Goal: Task Accomplishment & Management: Use online tool/utility

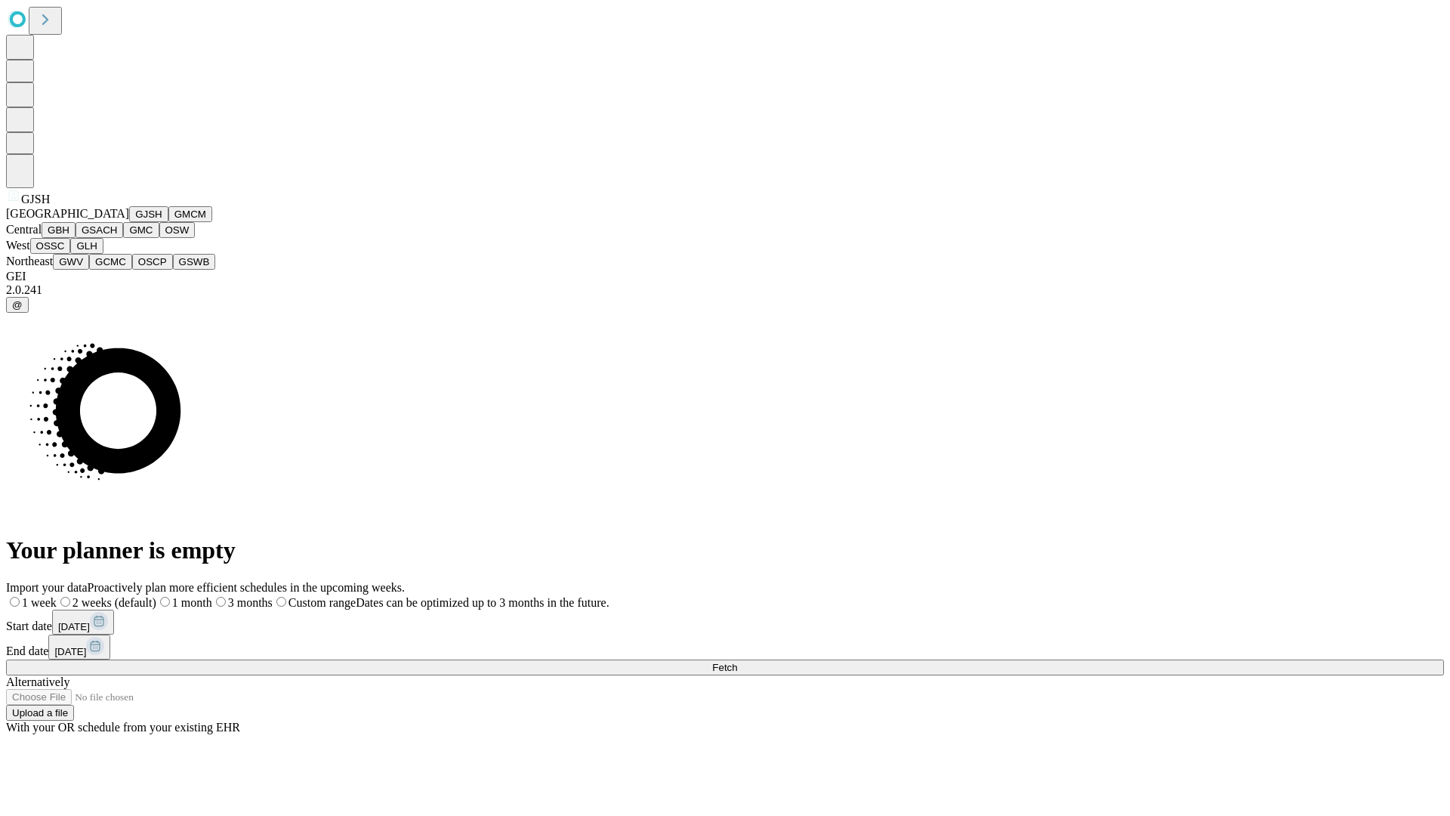
click at [129, 222] on button "GJSH" at bounding box center [148, 214] width 39 height 16
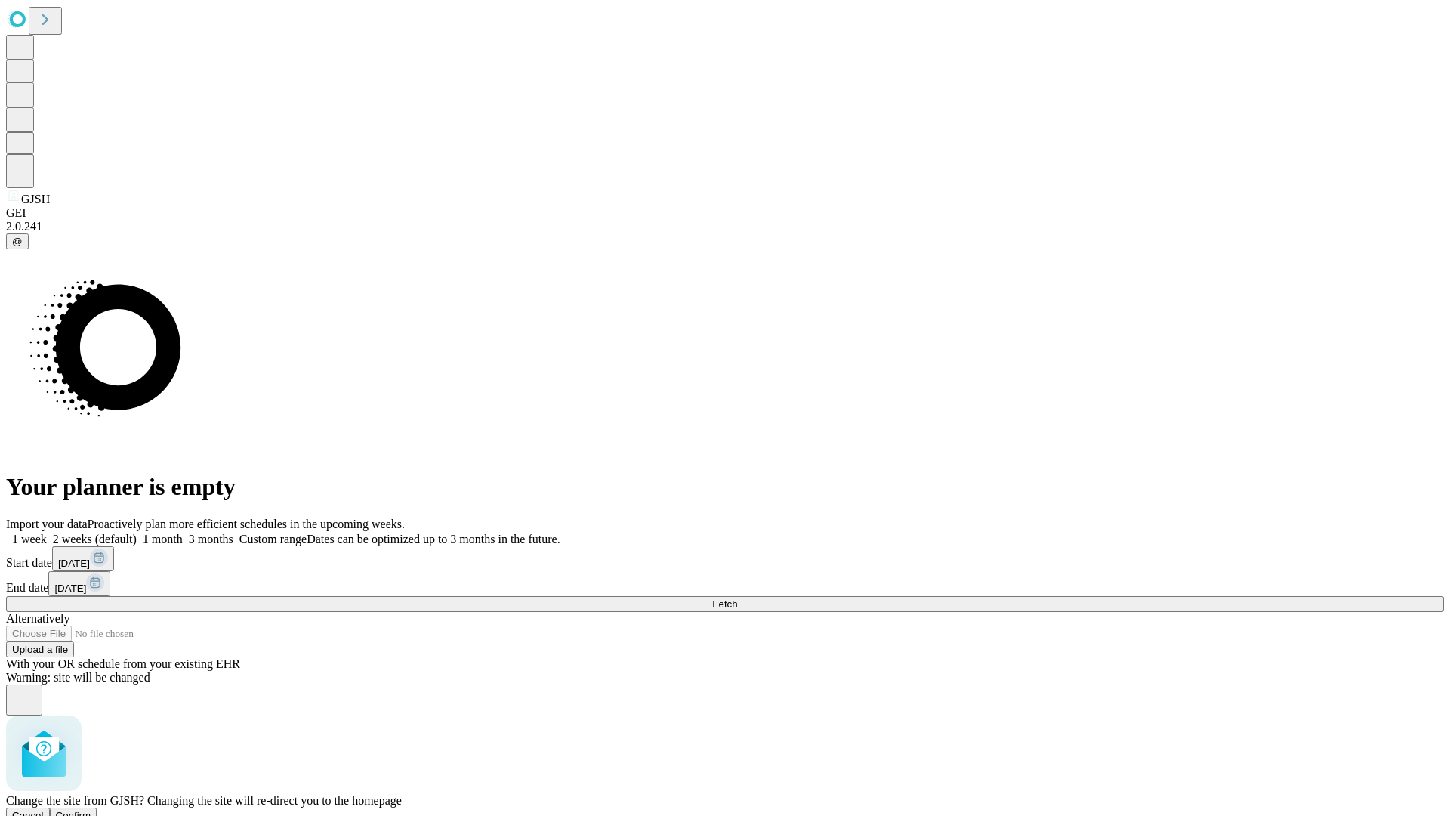
click at [91, 810] on span "Confirm" at bounding box center [73, 815] width 35 height 11
click at [137, 532] on label "2 weeks (default)" at bounding box center [92, 538] width 90 height 13
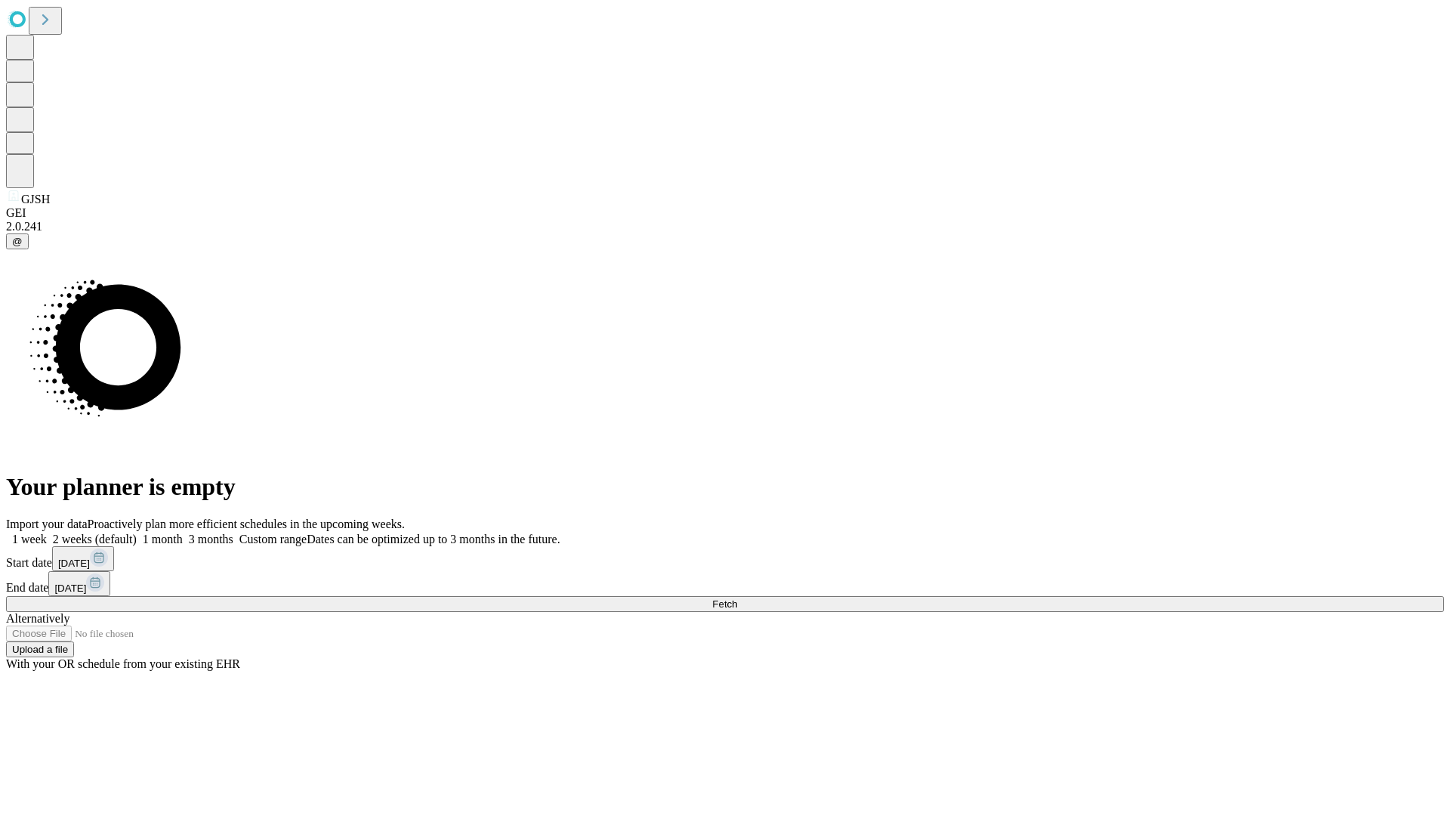
click at [737, 598] on span "Fetch" at bounding box center [724, 603] width 25 height 11
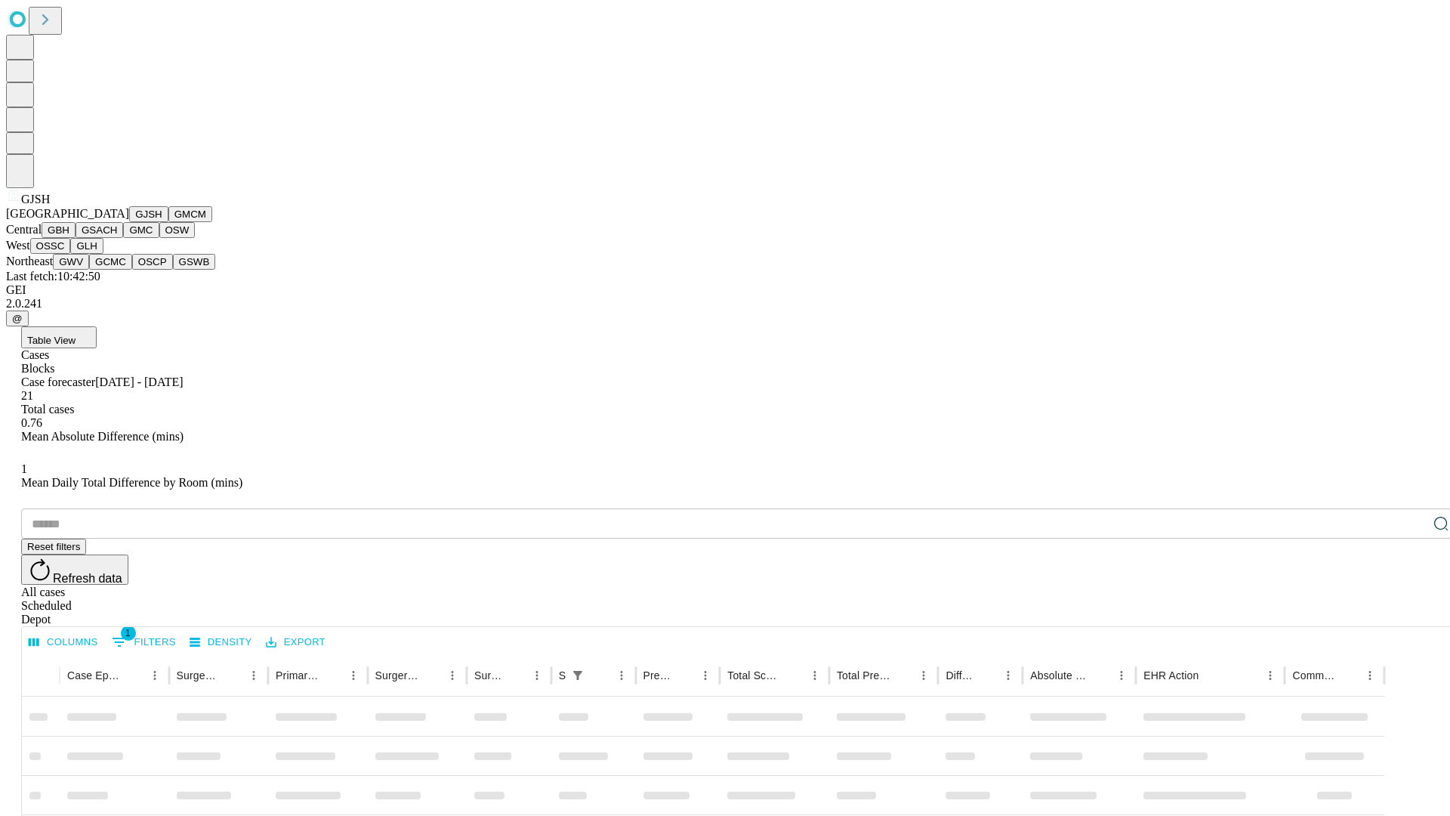
click at [168, 222] on button "GMCM" at bounding box center [190, 214] width 44 height 16
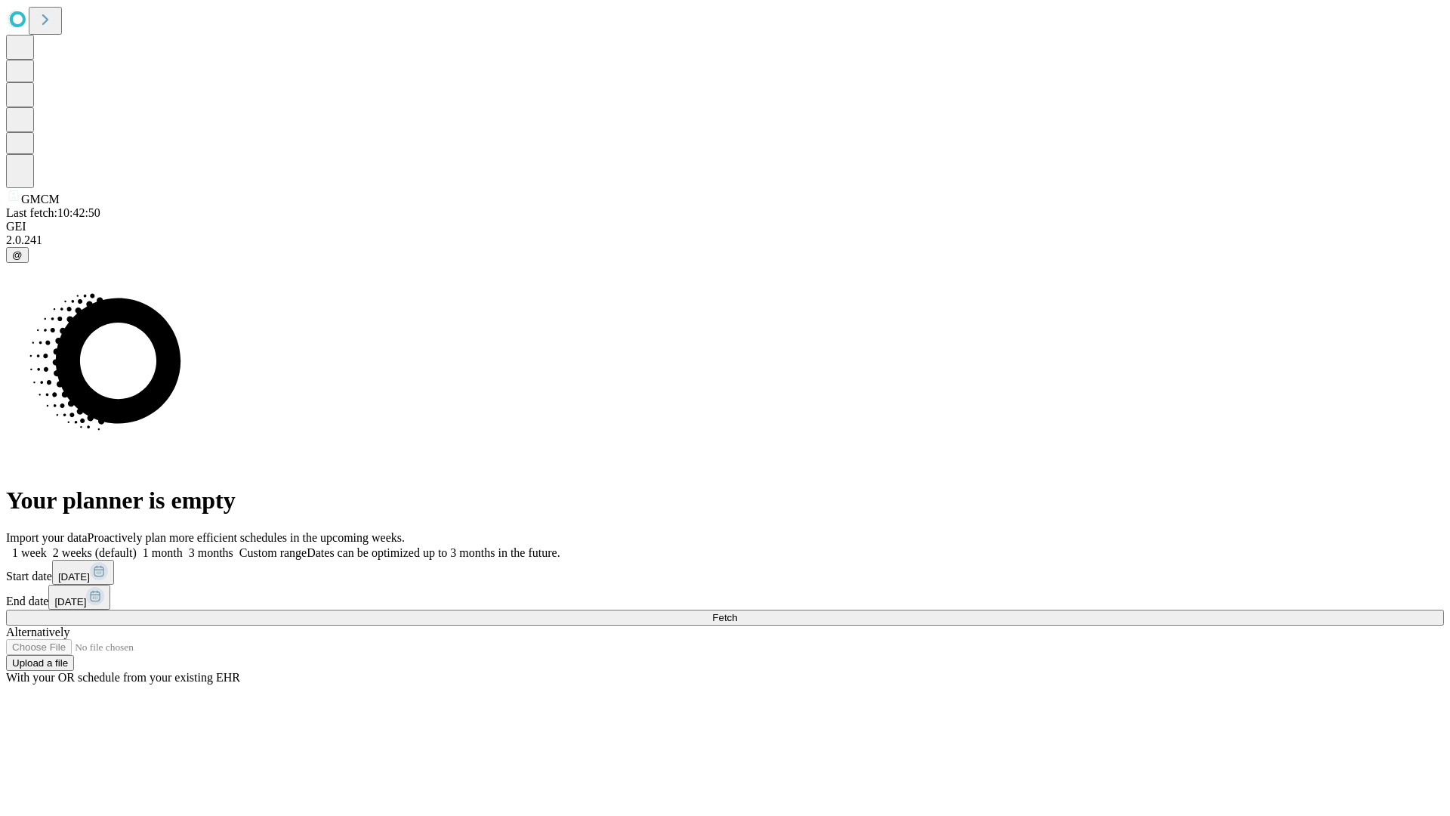
click at [137, 546] on label "2 weeks (default)" at bounding box center [92, 552] width 90 height 13
click at [737, 612] on span "Fetch" at bounding box center [724, 617] width 25 height 11
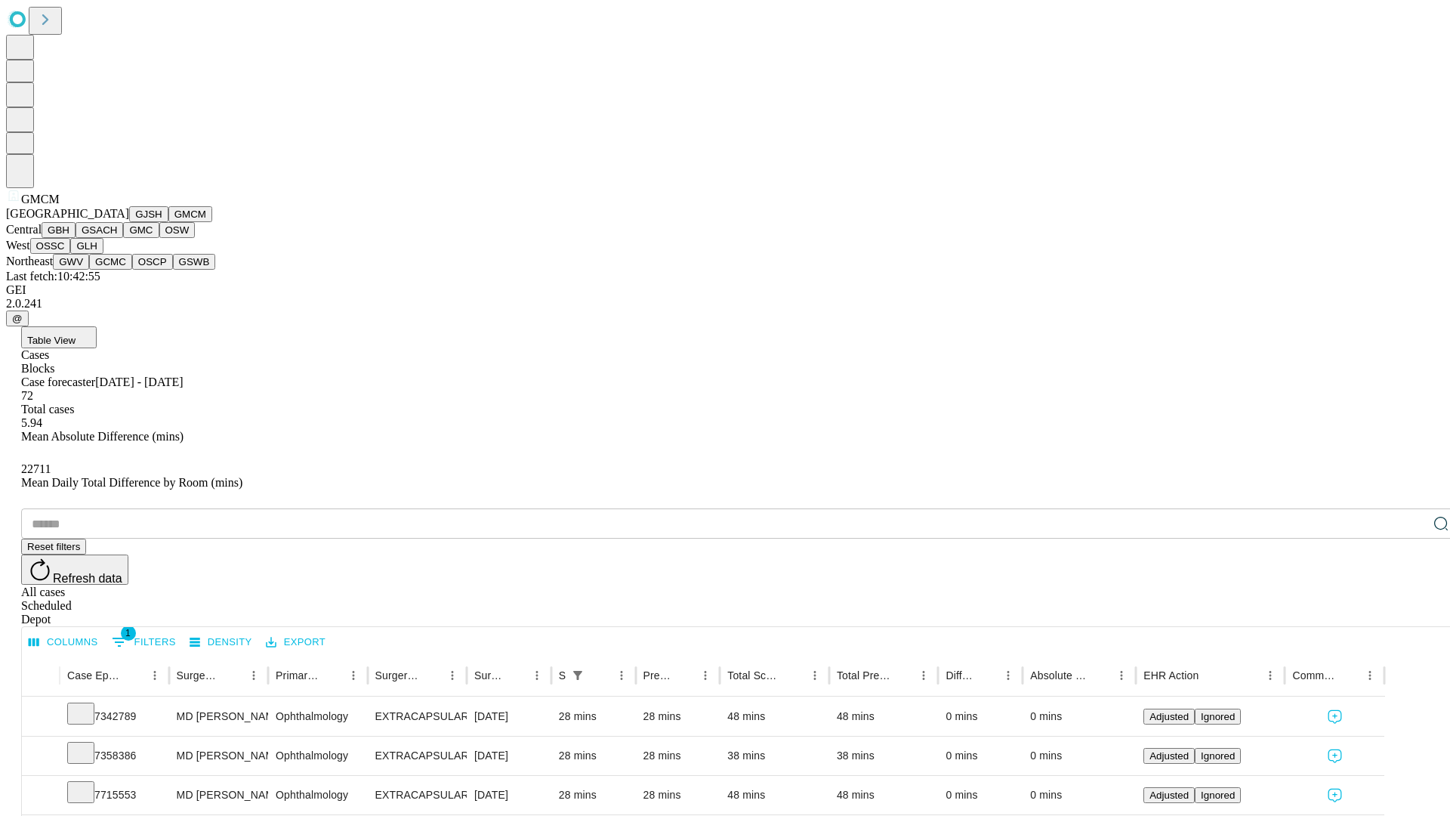
click at [76, 238] on button "GBH" at bounding box center [59, 230] width 34 height 16
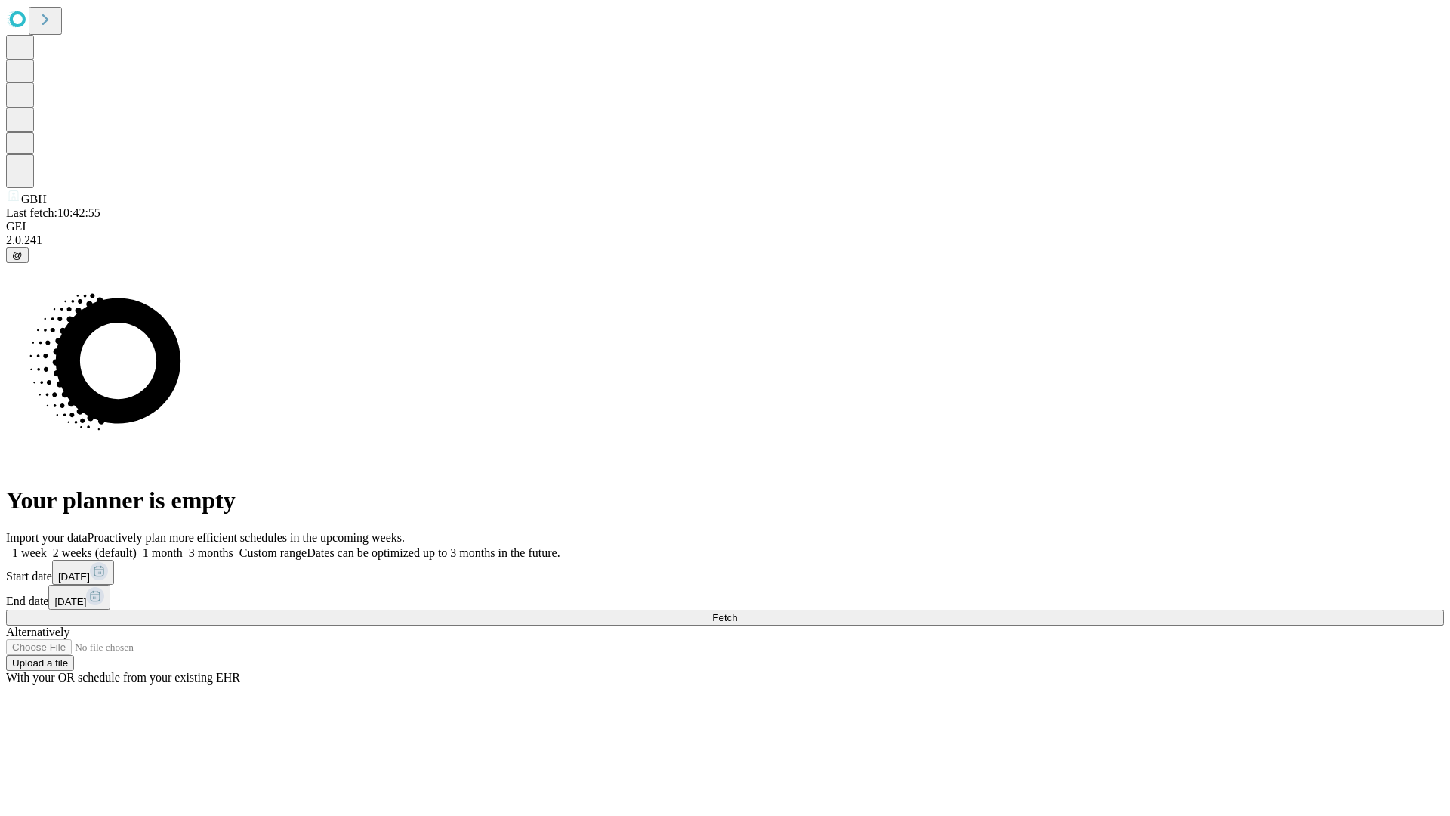
click at [137, 546] on label "2 weeks (default)" at bounding box center [92, 552] width 90 height 13
click at [737, 612] on span "Fetch" at bounding box center [724, 617] width 25 height 11
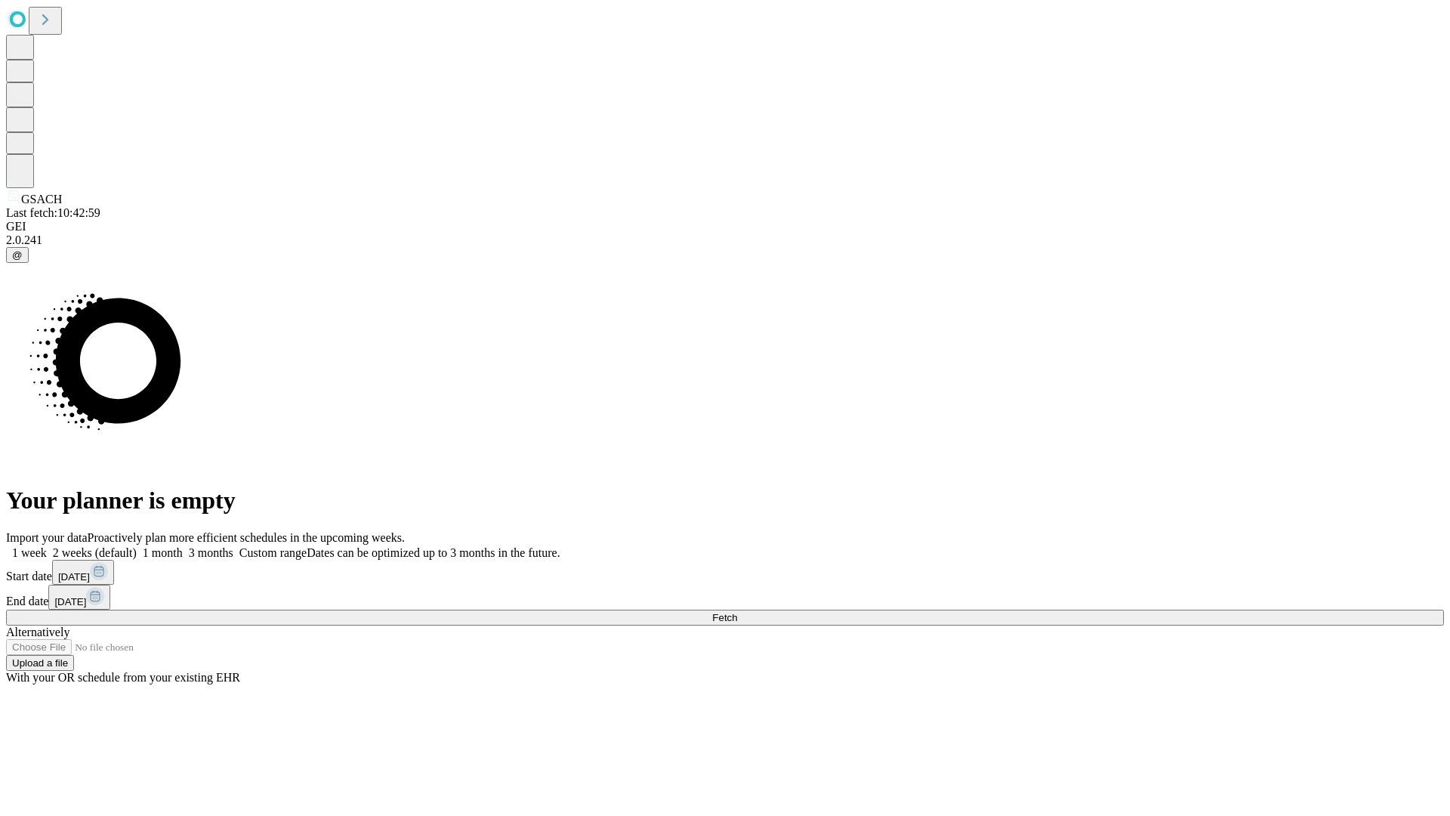
click at [137, 546] on label "2 weeks (default)" at bounding box center [92, 552] width 90 height 13
click at [737, 612] on span "Fetch" at bounding box center [724, 617] width 25 height 11
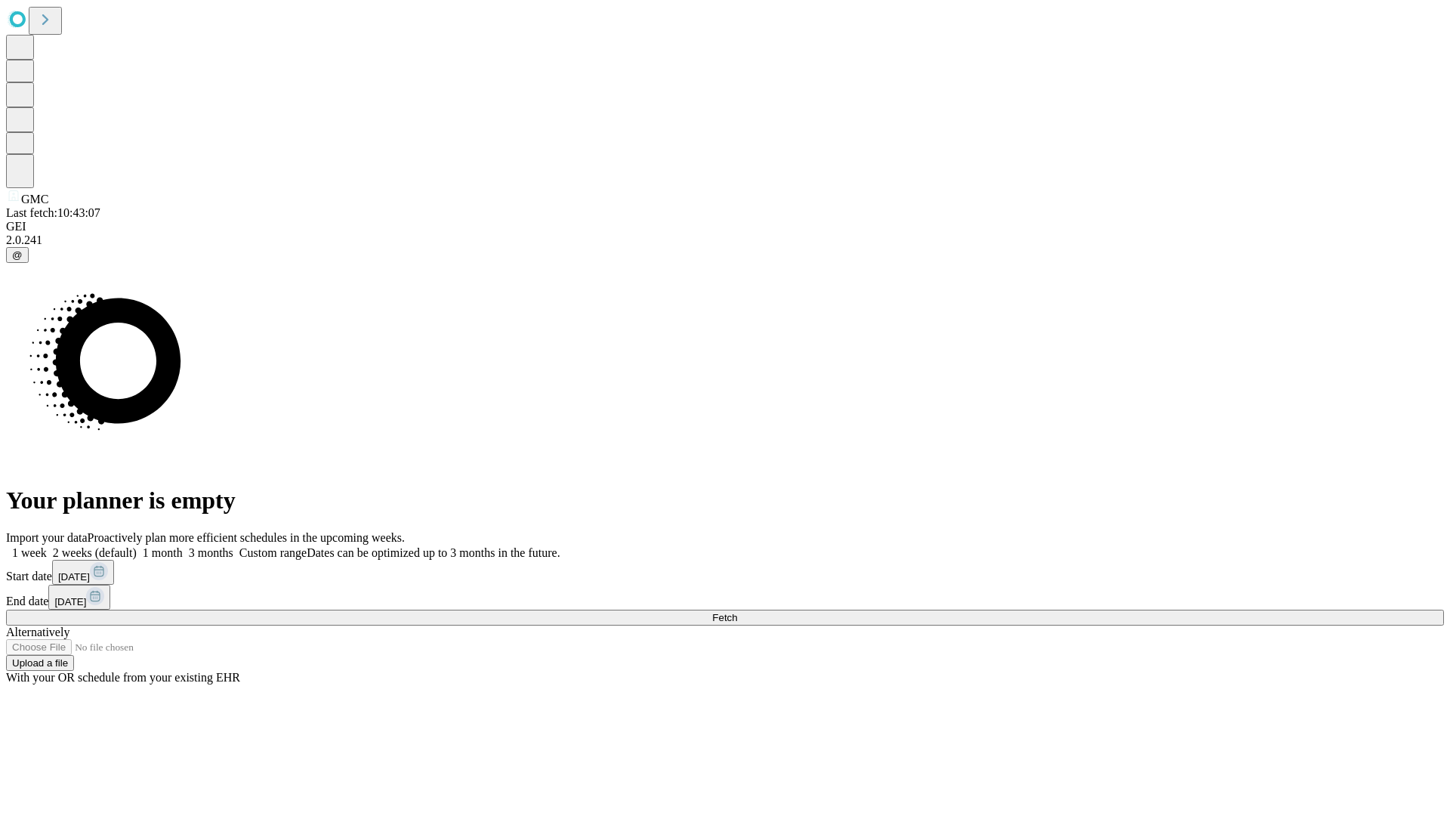
click at [137, 546] on label "2 weeks (default)" at bounding box center [92, 552] width 90 height 13
click at [737, 612] on span "Fetch" at bounding box center [724, 617] width 25 height 11
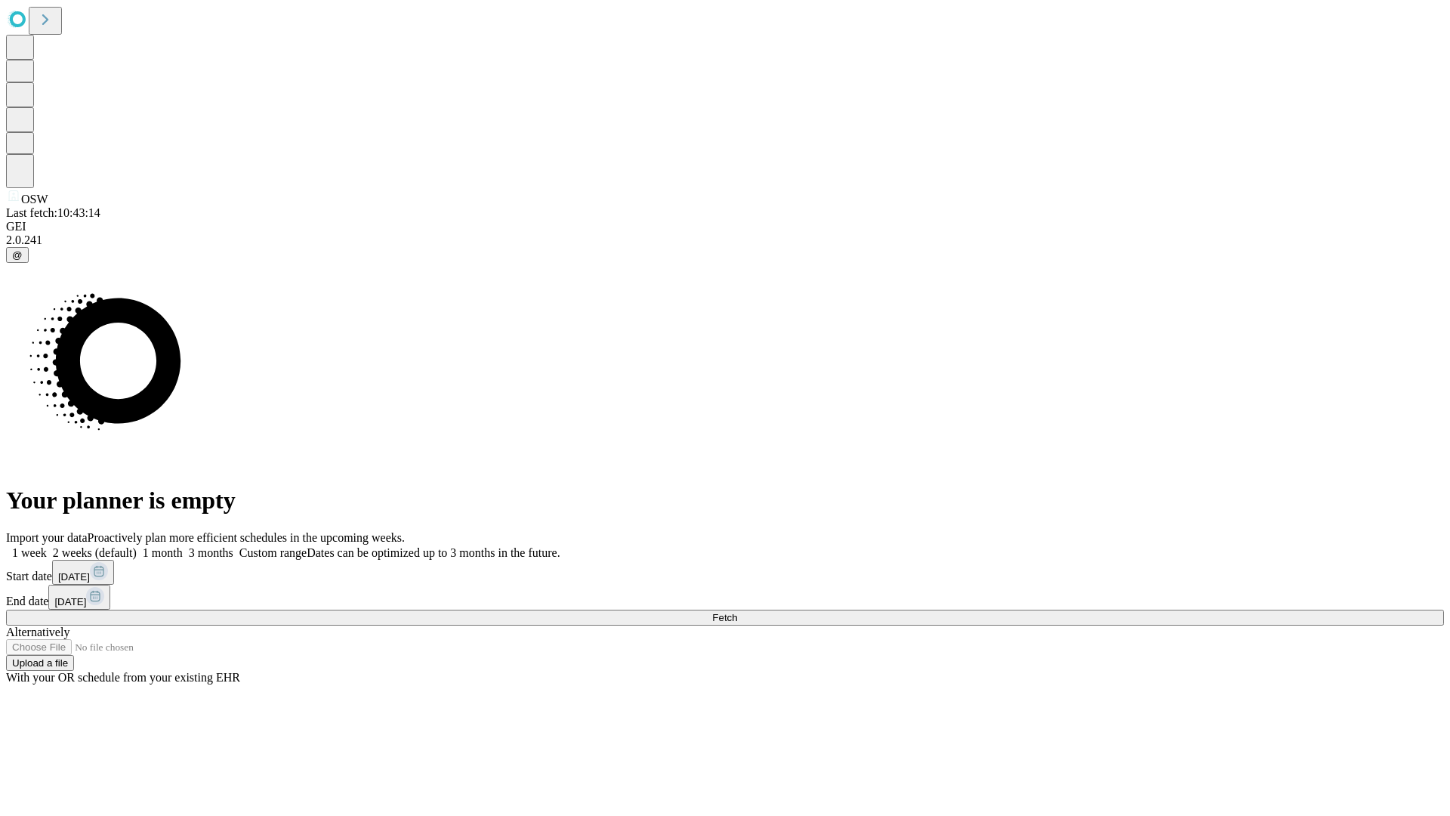
click at [137, 546] on label "2 weeks (default)" at bounding box center [92, 552] width 90 height 13
click at [737, 612] on span "Fetch" at bounding box center [724, 617] width 25 height 11
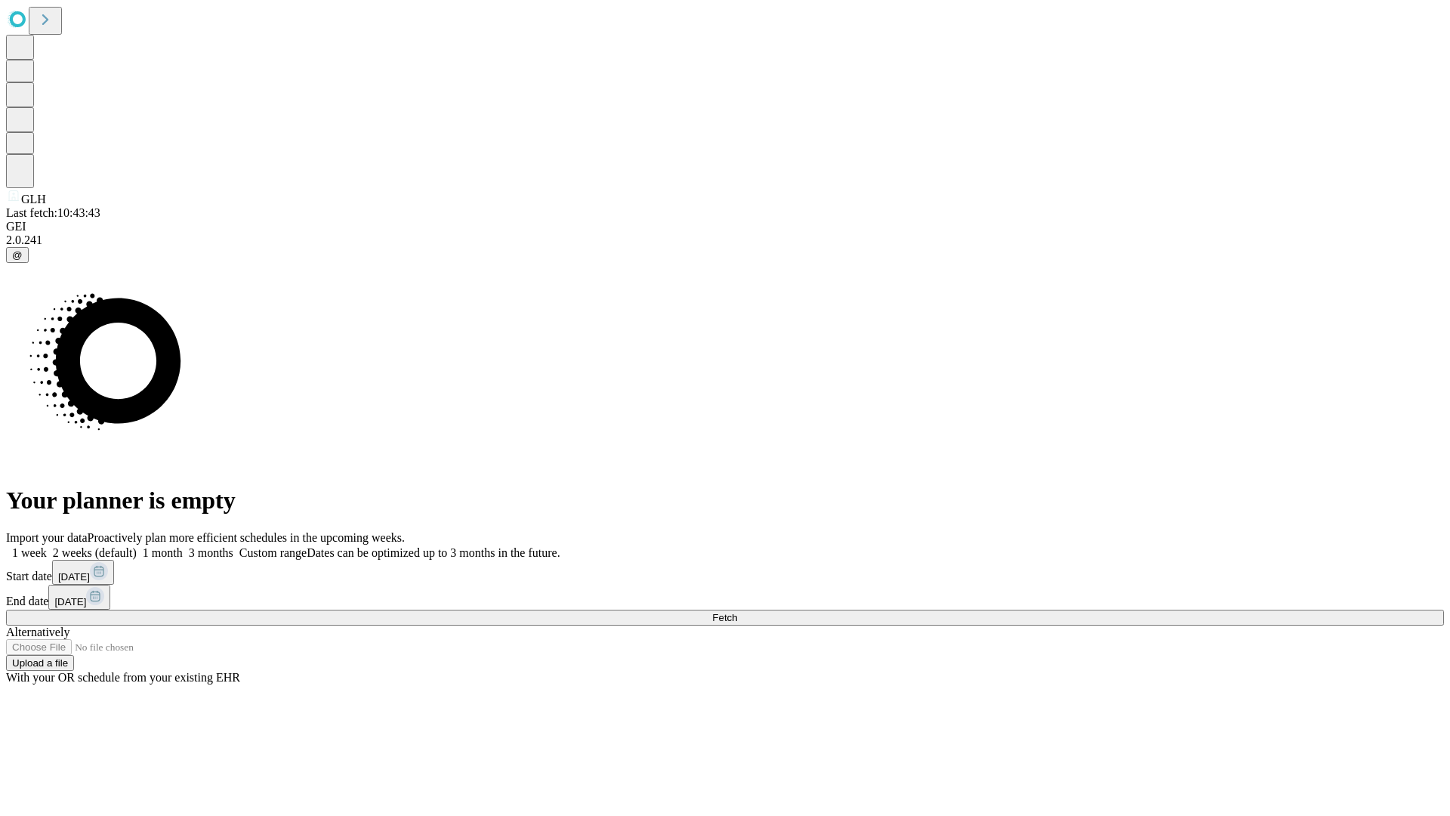
click at [737, 612] on span "Fetch" at bounding box center [724, 617] width 25 height 11
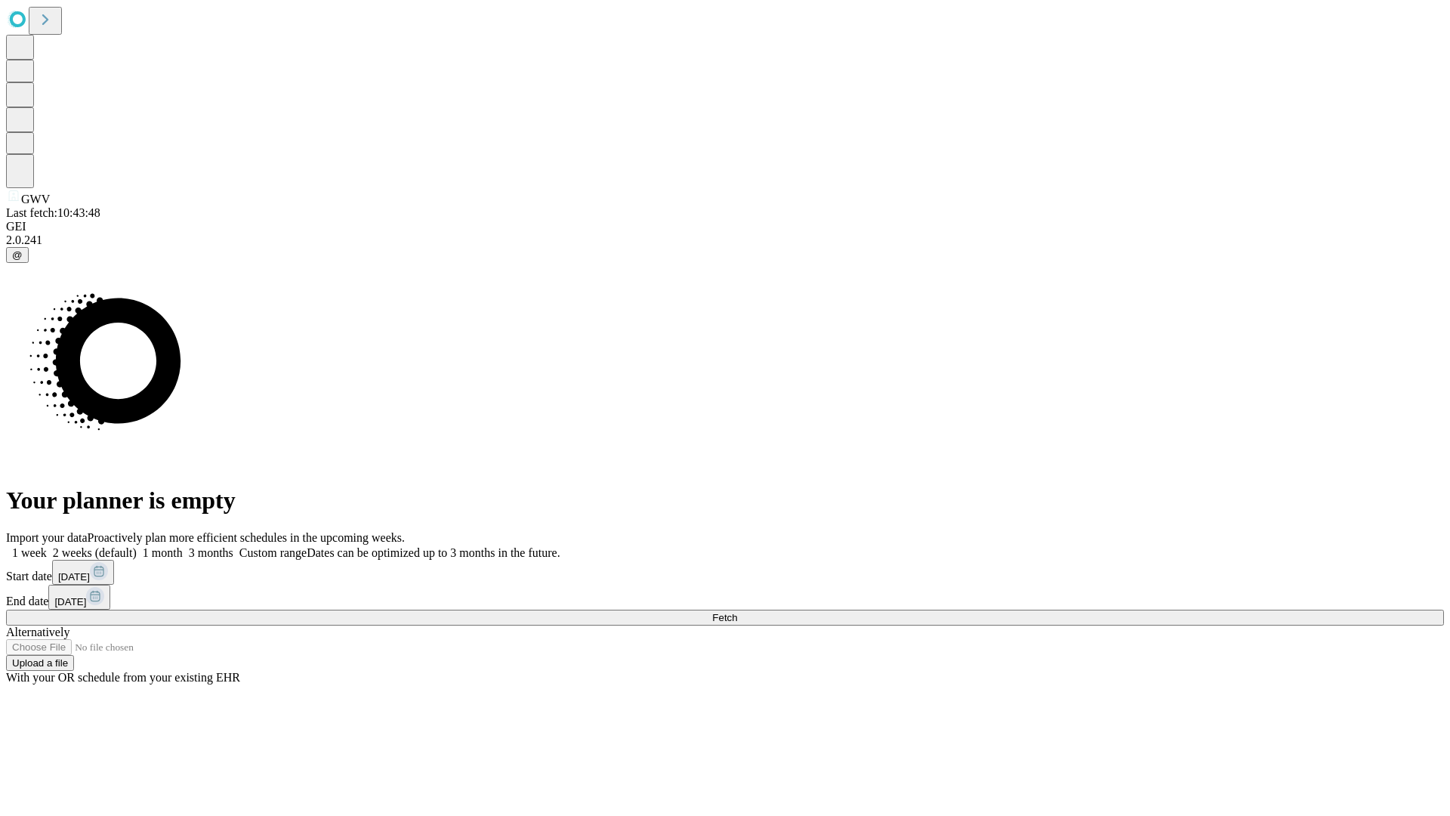
click at [137, 546] on label "2 weeks (default)" at bounding box center [92, 552] width 90 height 13
click at [737, 612] on span "Fetch" at bounding box center [724, 617] width 25 height 11
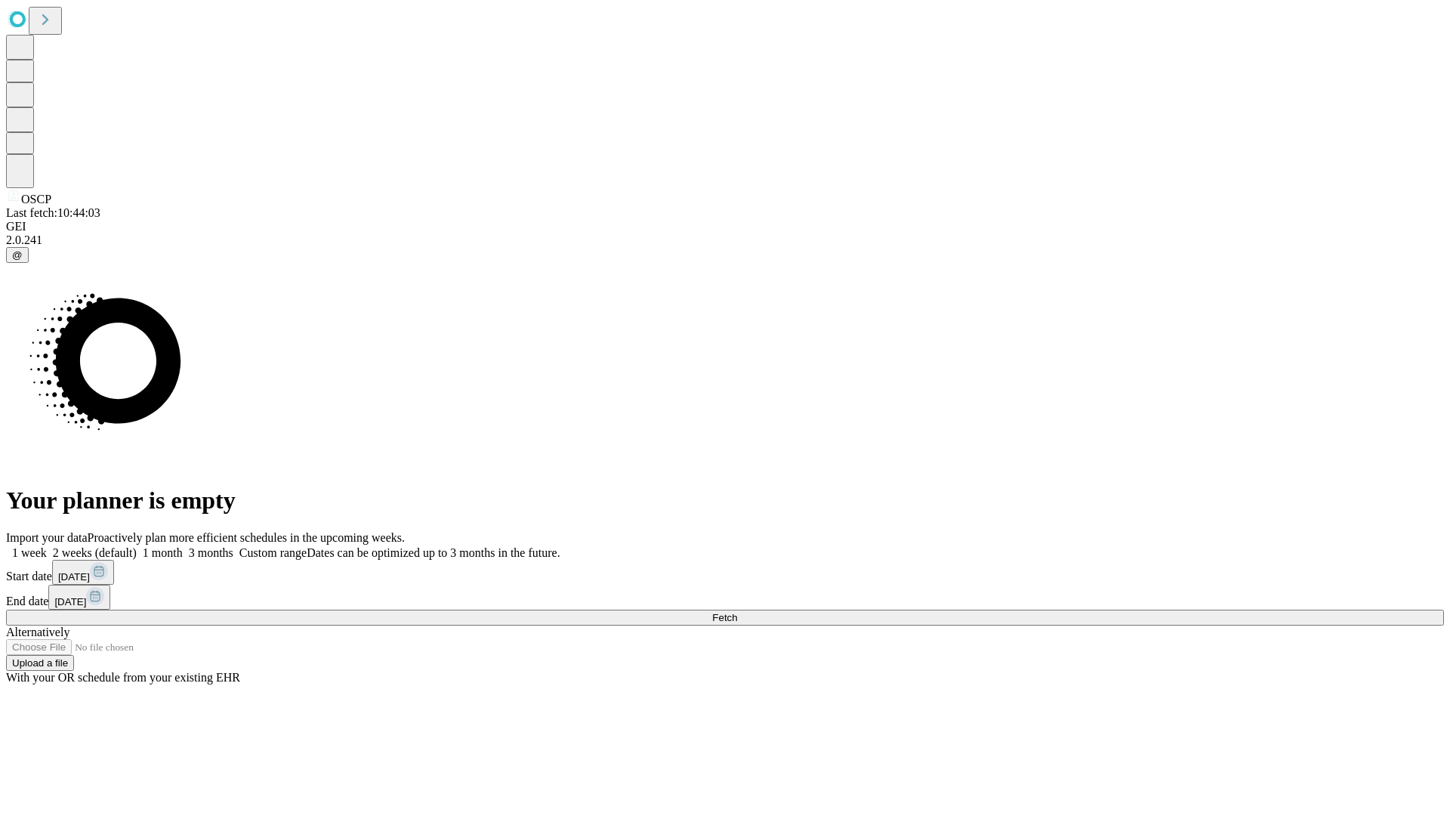
click at [737, 612] on span "Fetch" at bounding box center [724, 617] width 25 height 11
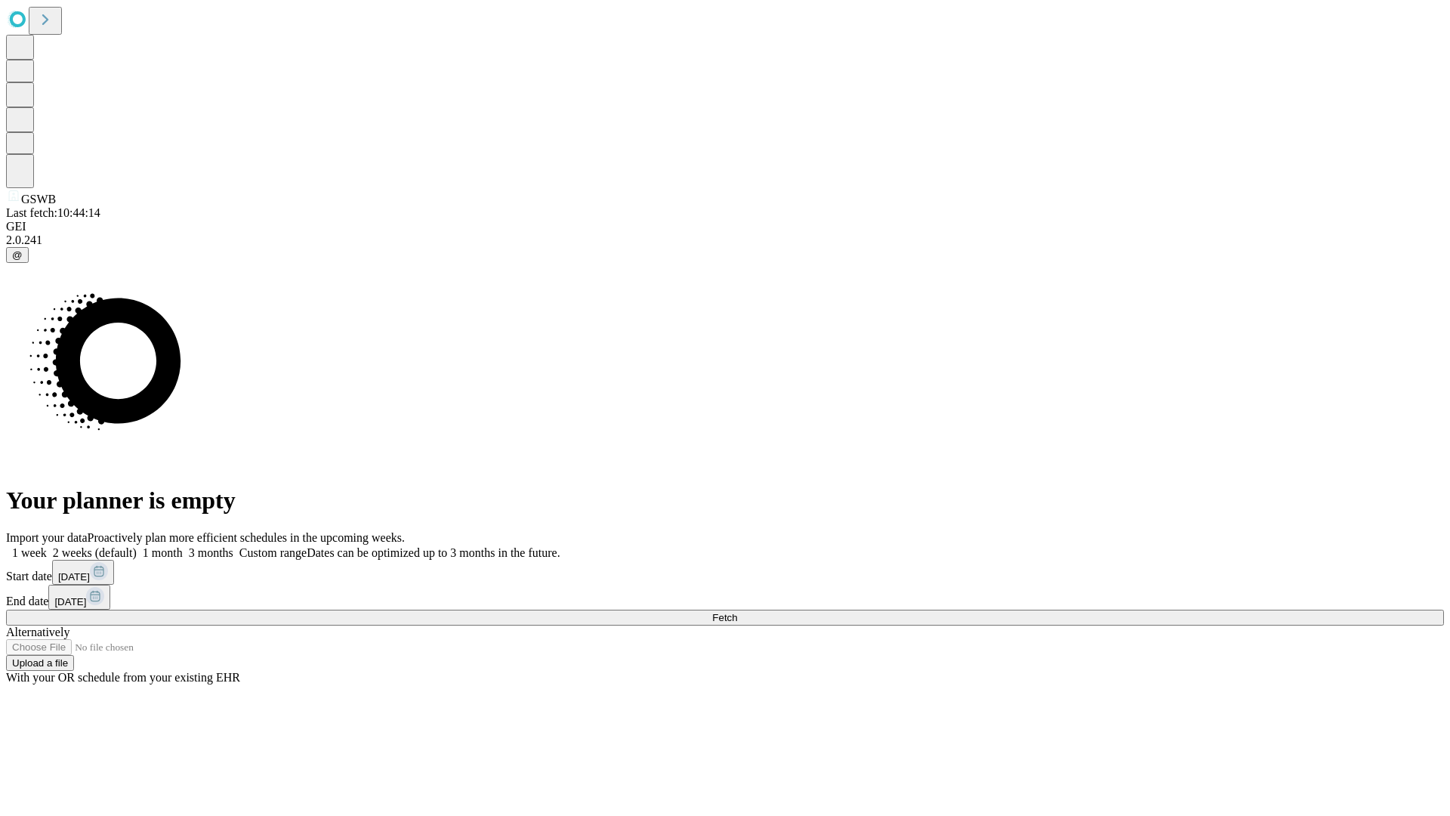
click at [737, 612] on span "Fetch" at bounding box center [724, 617] width 25 height 11
